Goal: Transaction & Acquisition: Purchase product/service

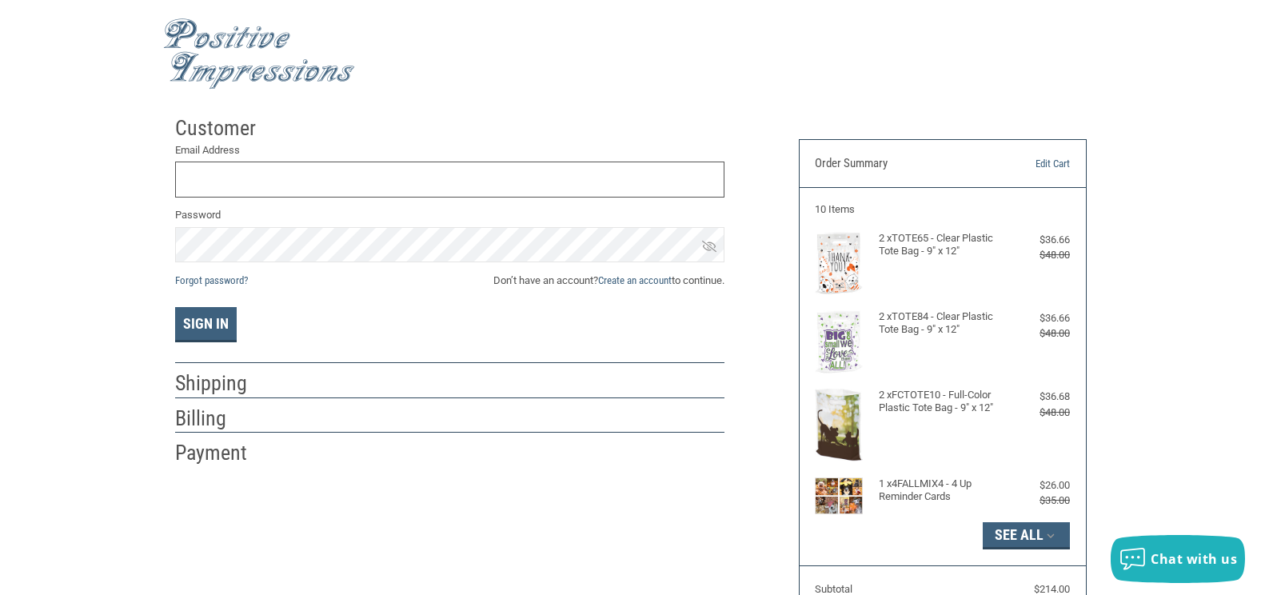
type input "[EMAIL_ADDRESS][DOMAIN_NAME]"
drag, startPoint x: 7, startPoint y: 227, endPoint x: 9, endPoint y: 163, distance: 64.0
click at [7, 227] on div "Customer Returning Customer Email Address LAXHOSPITAL@GMAIL.COM Password Forgot…" at bounding box center [630, 451] width 1261 height 687
type input "[EMAIL_ADDRESS][DOMAIN_NAME]"
click at [213, 321] on button "Sign In" at bounding box center [206, 324] width 62 height 35
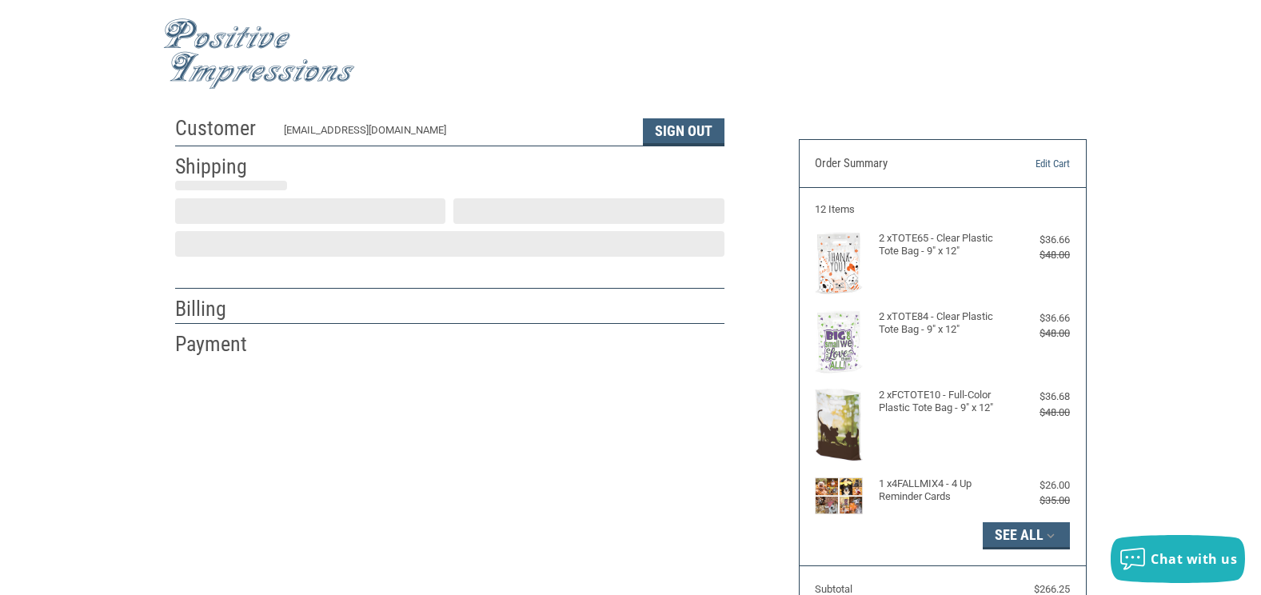
scroll to position [28, 0]
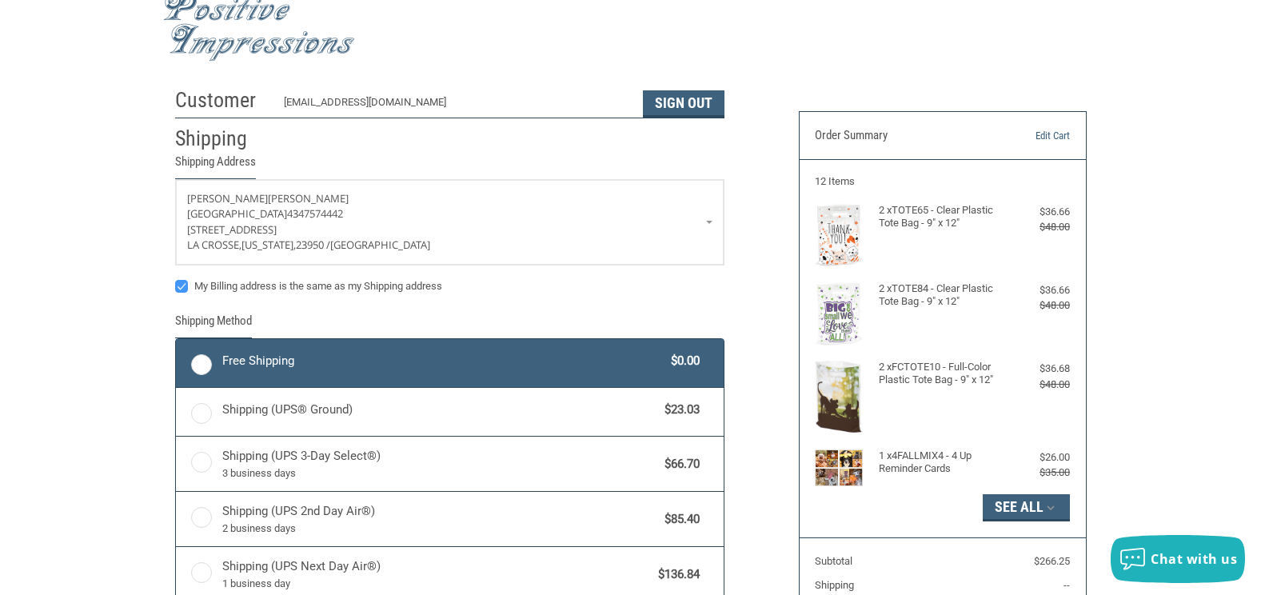
radio input "true"
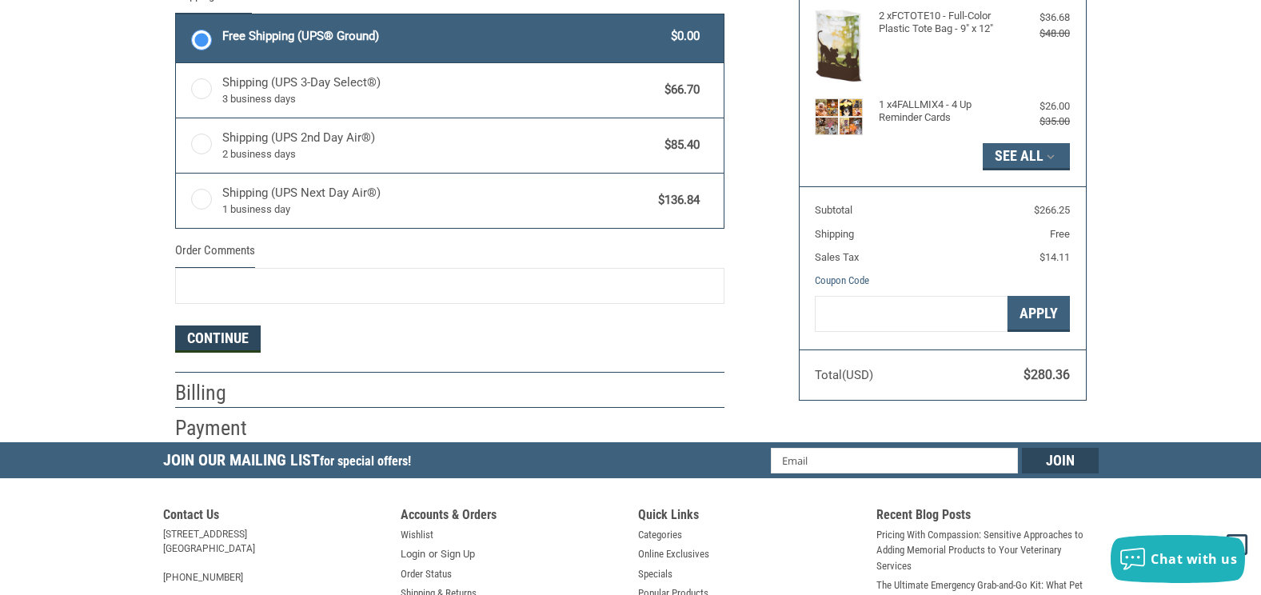
scroll to position [400, 0]
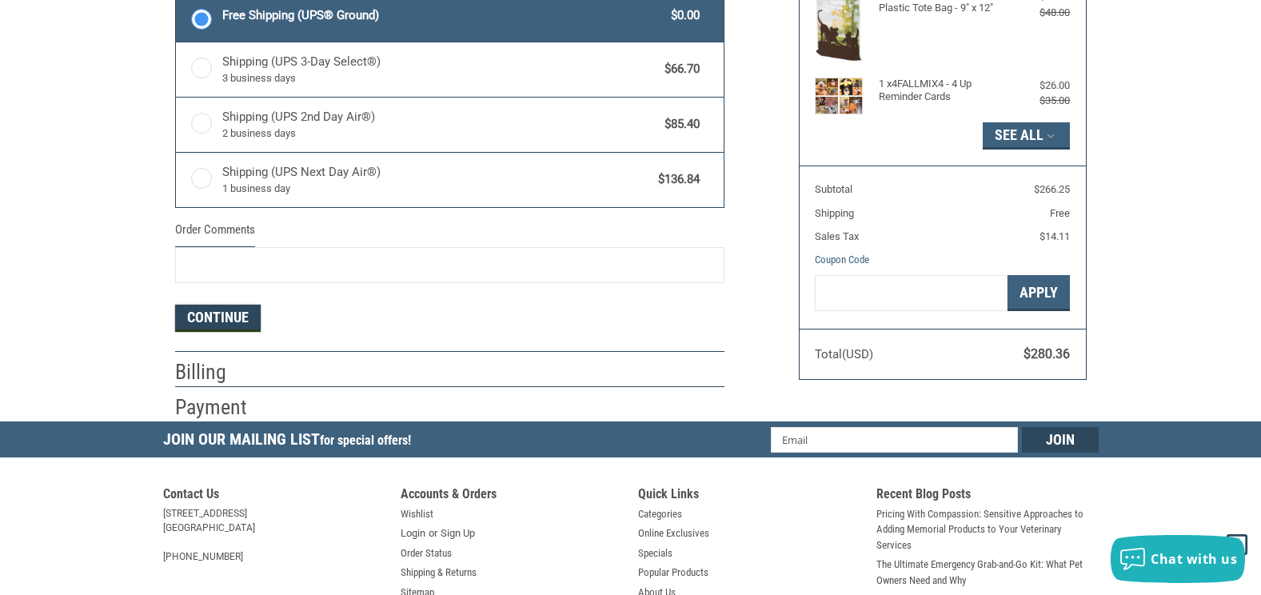
click at [225, 316] on button "Continue" at bounding box center [218, 318] width 86 height 27
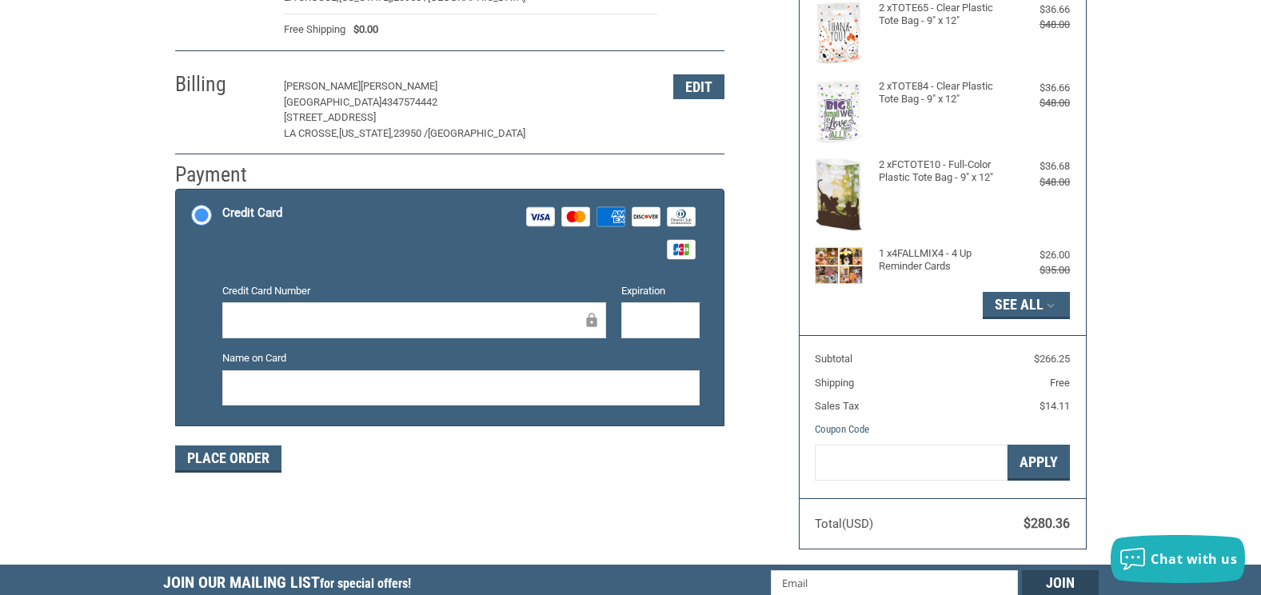
scroll to position [267, 0]
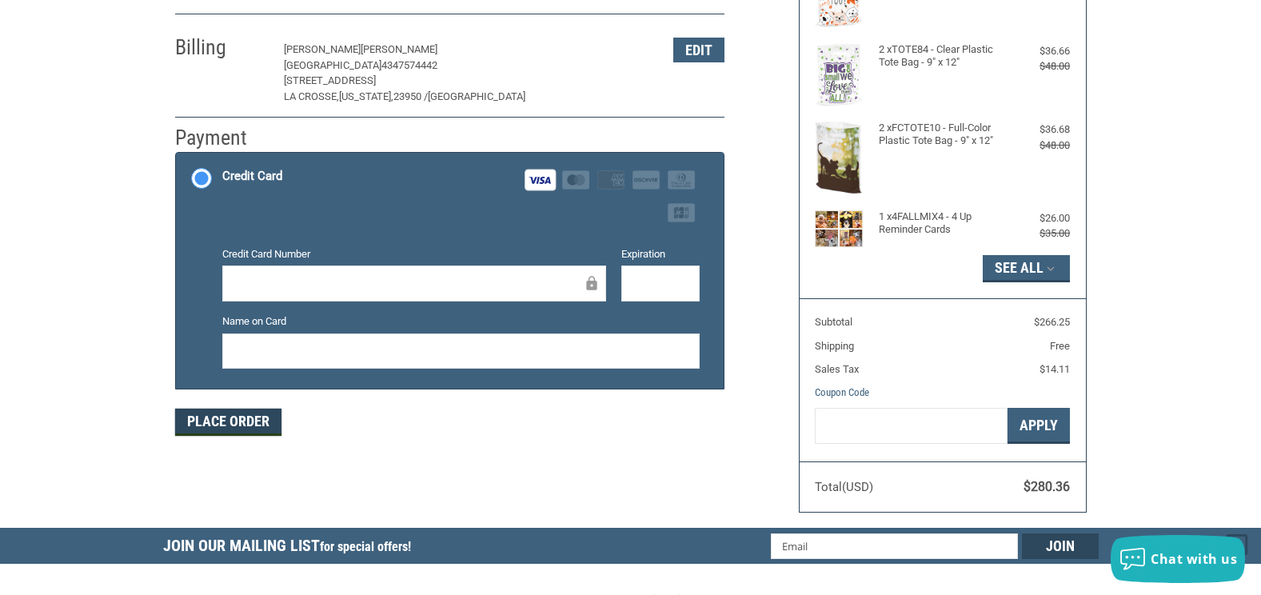
click at [245, 420] on button "Place Order" at bounding box center [228, 421] width 106 height 27
